Goal: Information Seeking & Learning: Learn about a topic

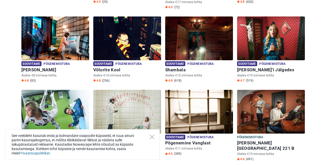
scroll to position [155, 0]
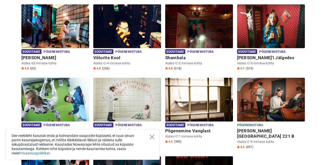
click at [151, 137] on icon "Close" at bounding box center [152, 137] width 5 height 5
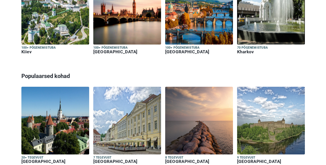
scroll to position [1675, 0]
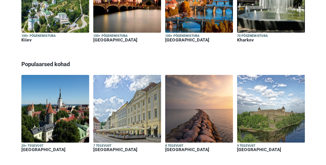
click at [245, 144] on h5 "9 tegevust" at bounding box center [271, 146] width 68 height 4
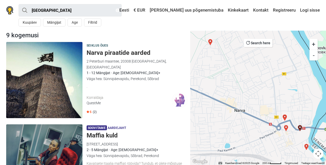
click at [111, 52] on h5 "Narva piraatide aarded" at bounding box center [138, 52] width 102 height 7
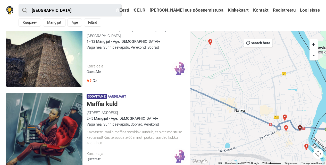
scroll to position [52, 0]
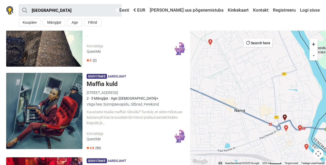
click at [108, 84] on h5 "Maffia kuld" at bounding box center [138, 83] width 102 height 7
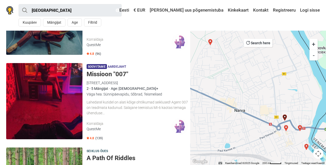
scroll to position [155, 0]
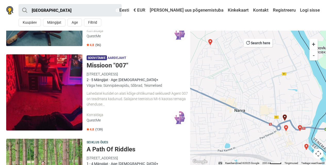
click at [112, 66] on h5 "Missioon "007"" at bounding box center [138, 65] width 102 height 7
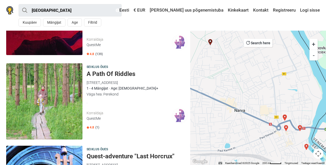
scroll to position [232, 0]
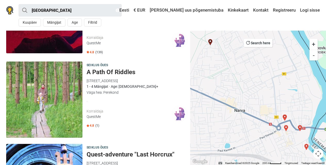
click at [120, 70] on h5 "A Path Of Riddles" at bounding box center [138, 72] width 102 height 7
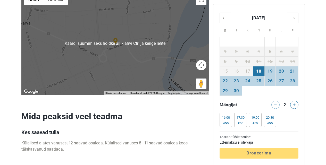
scroll to position [979, 0]
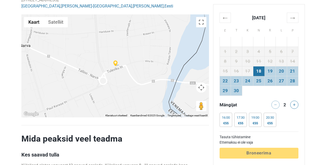
click at [124, 64] on div at bounding box center [115, 65] width 188 height 103
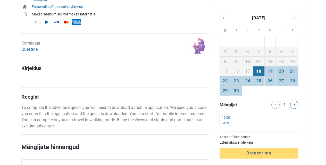
scroll to position [206, 0]
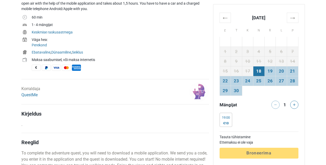
click at [200, 91] on img at bounding box center [199, 92] width 20 height 20
click at [31, 96] on link "QuestMe" at bounding box center [29, 95] width 16 height 5
